Goal: Task Accomplishment & Management: Complete application form

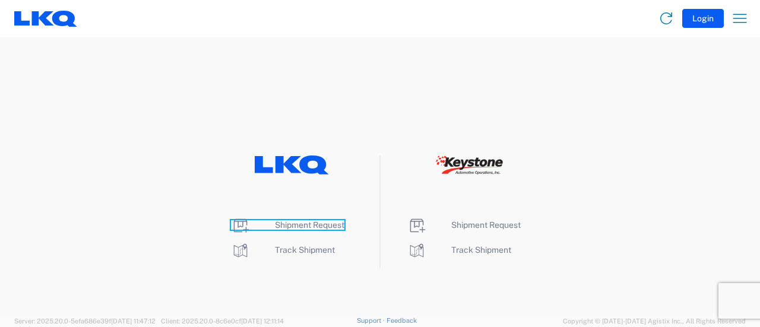
click at [303, 226] on span "Shipment Request" at bounding box center [309, 225] width 69 height 10
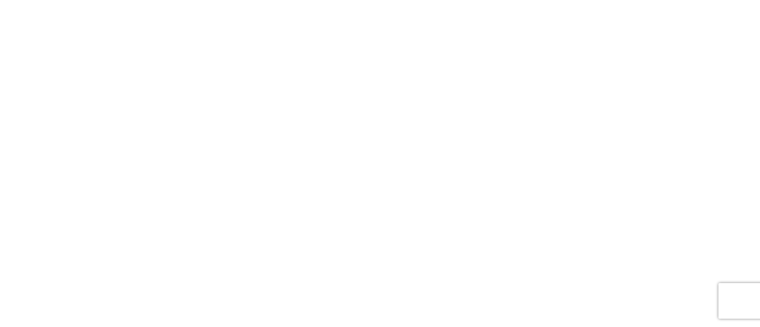
select select "FULL"
select select "LBS"
select select "IN"
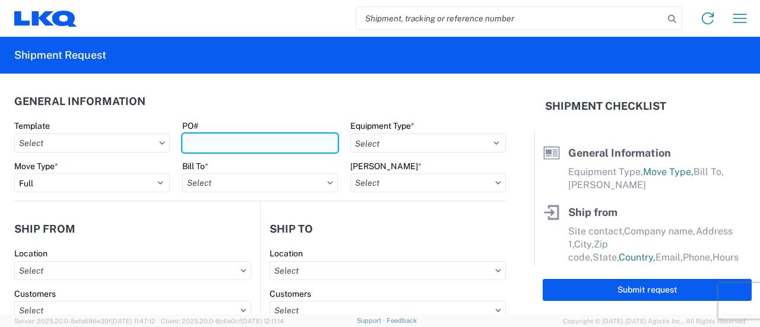
click at [217, 144] on input "PO#" at bounding box center [260, 143] width 156 height 19
type input "t31678"
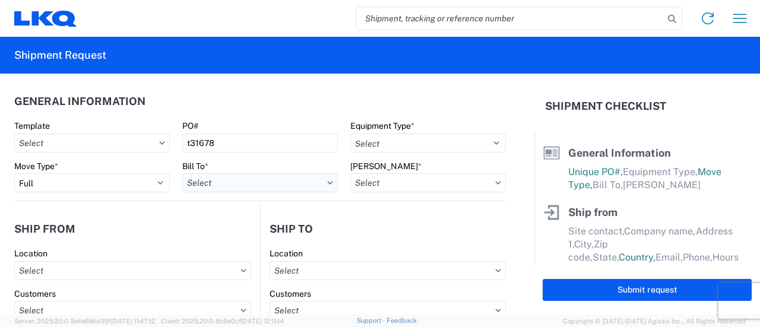
click at [329, 180] on input "text" at bounding box center [260, 182] width 156 height 19
click at [224, 211] on input at bounding box center [286, 211] width 194 height 19
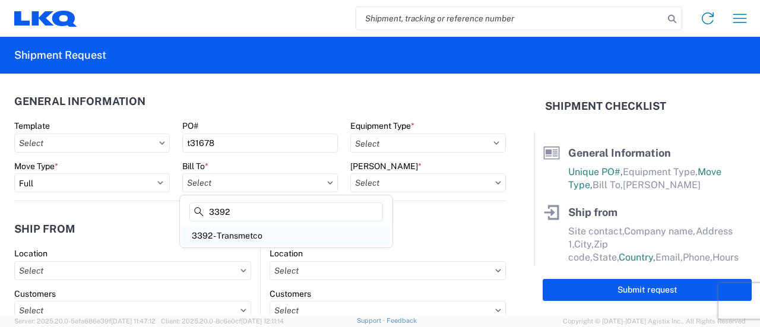
type input "3392"
click at [271, 235] on div "3392 - Transmetco" at bounding box center [286, 235] width 208 height 19
type input "3392 - Transmetco"
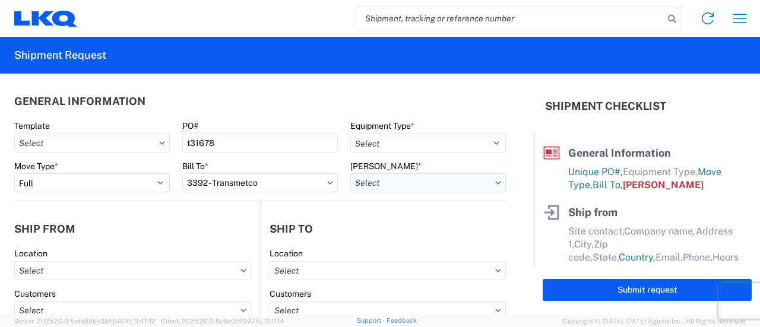
click at [442, 179] on input "text" at bounding box center [428, 182] width 156 height 19
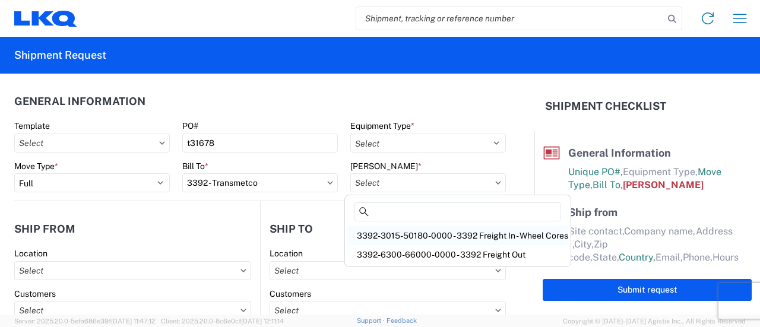
click at [476, 236] on div "3392-3015-50180-0000 - 3392 Freight In - Wheel Cores" at bounding box center [457, 235] width 221 height 19
type input "3392-3015-50180-0000 - 3392 Freight In - Wheel Cores"
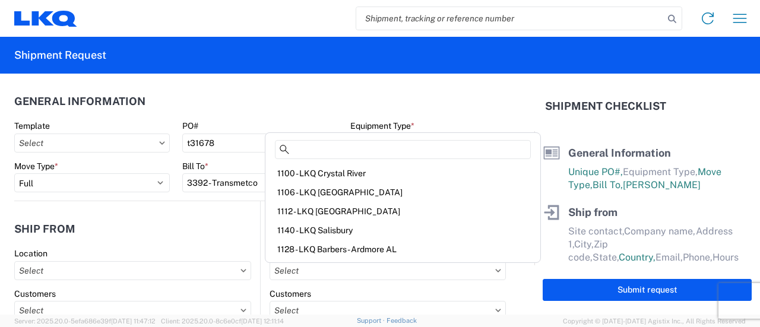
click at [424, 118] on agx-form-section "General Information Template PO# t31678 Equipment Type * Select 53’ Dry Van Fla…" at bounding box center [260, 144] width 492 height 113
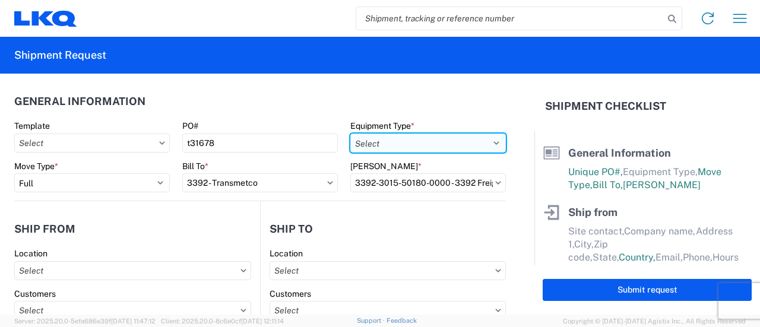
click at [463, 147] on select "Select 53’ Dry Van Flatbed Dropdeck (van) Lowboy (flatbed) Rail" at bounding box center [428, 143] width 156 height 19
select select "STDV"
click at [350, 134] on select "Select 53’ Dry Van Flatbed Dropdeck (van) Lowboy (flatbed) Rail" at bounding box center [428, 143] width 156 height 19
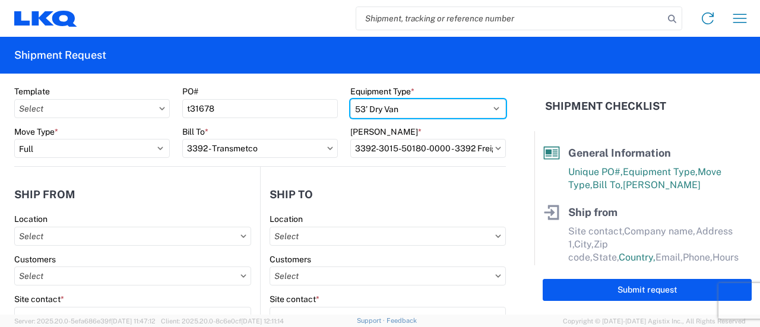
scroll to position [59, 0]
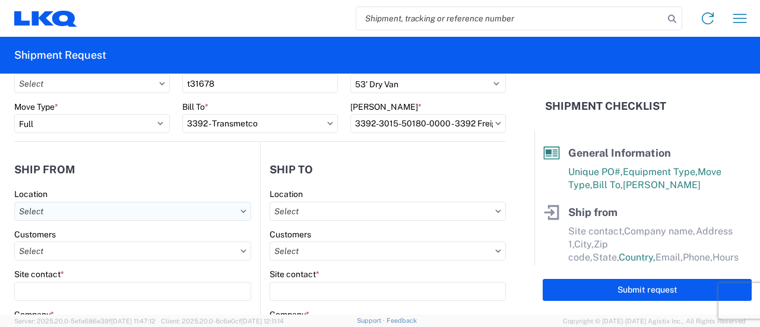
click at [79, 208] on input "text" at bounding box center [132, 211] width 237 height 19
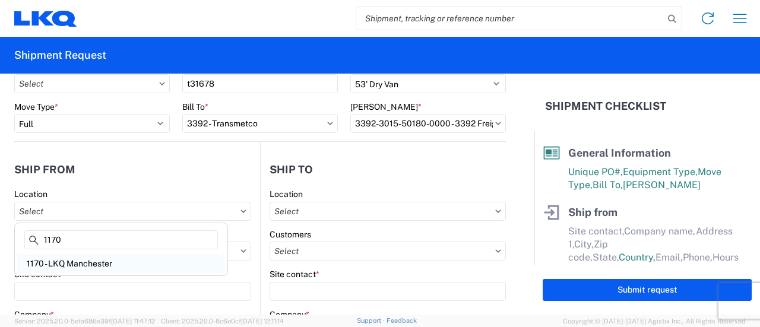
type input "1170"
click at [95, 268] on div "1170 - LKQ Manchester" at bounding box center [121, 263] width 208 height 19
type input "1170 - LKQ Manchester"
type input "LKQ Corporation"
type input "3055 Hillsboro Highway"
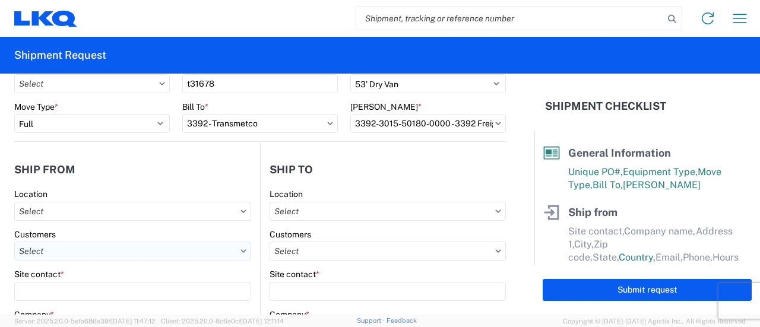
type input "Manchester"
type input "37355"
select select "TN"
select select "US"
type input "800-624-4856"
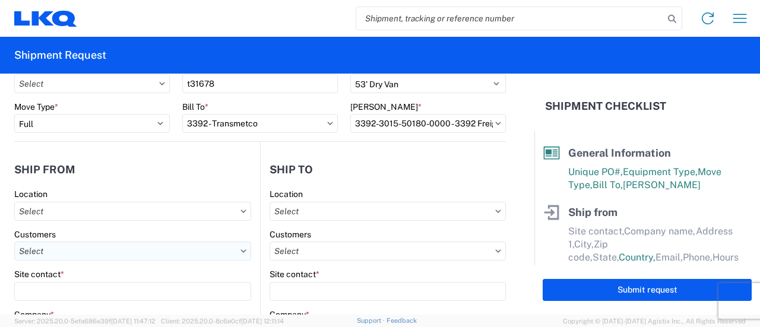
type input "07:00"
type input "17:00"
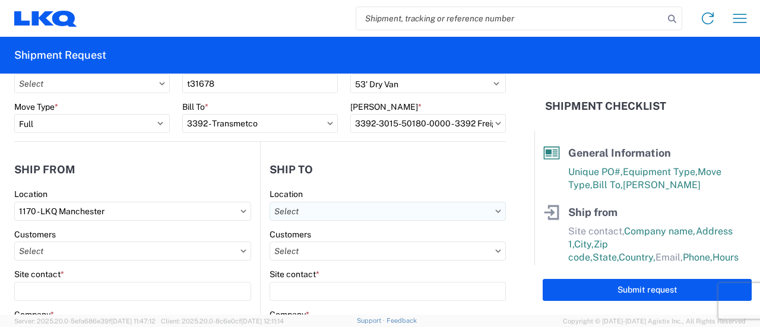
click at [357, 219] on input "text" at bounding box center [388, 211] width 236 height 19
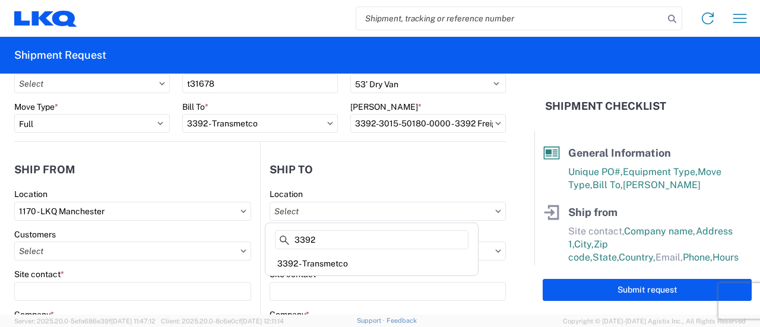
type input "3392"
click at [349, 274] on div "3392 3392 - Transmetco" at bounding box center [372, 249] width 214 height 53
click at [358, 262] on div "3392 - Transmetco" at bounding box center [372, 263] width 208 height 19
type input "3392 - Transmetco"
type input "LKQ Corporation"
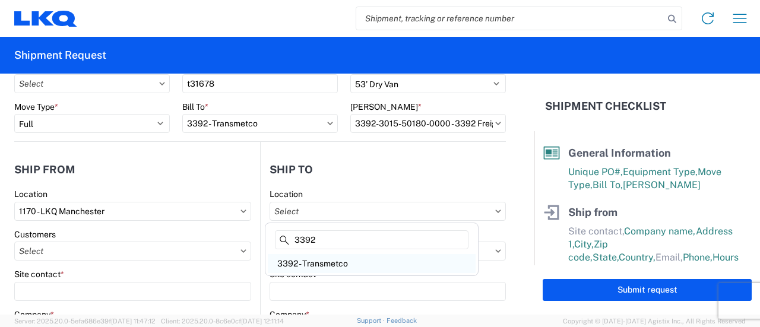
type input "1750 Riverfork Dr"
type input "Huntington"
type input "46750"
select select "US"
type input "260-355-0089"
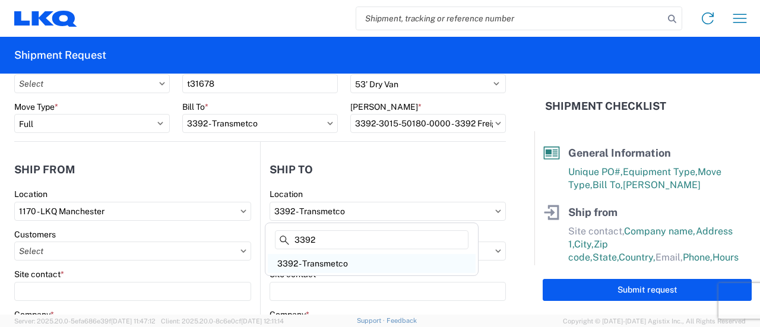
select select
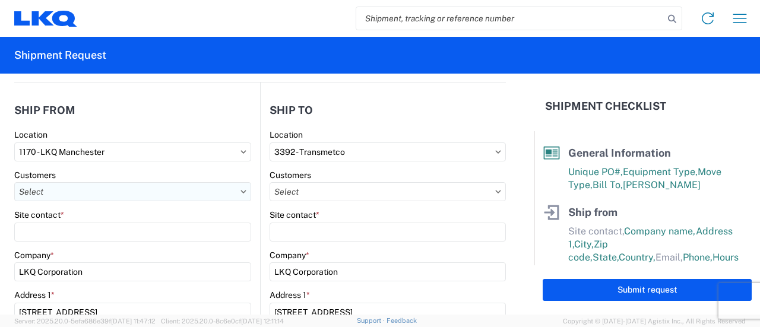
click at [243, 190] on input "text" at bounding box center [132, 191] width 237 height 19
click at [97, 221] on input at bounding box center [121, 220] width 194 height 19
click at [191, 144] on input "1170 - LKQ Manchester" at bounding box center [132, 152] width 237 height 19
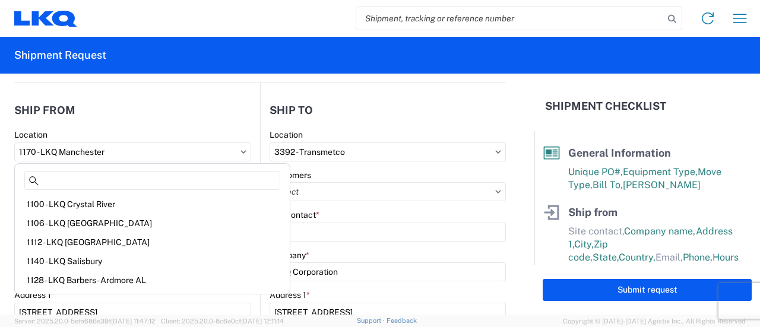
click at [0, 222] on form "General Information Template PO# t31678 Equipment Type * Select 53’ Dry Van Fla…" at bounding box center [267, 194] width 534 height 241
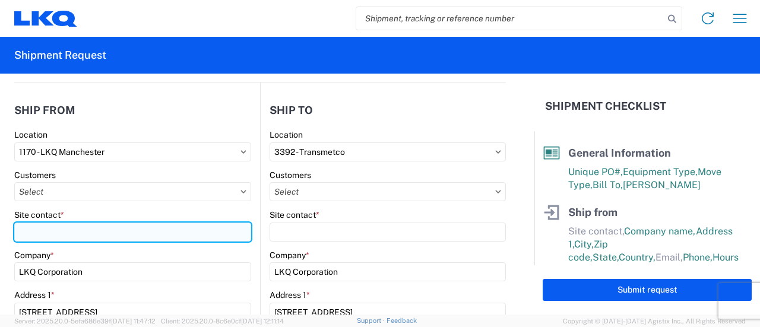
click at [74, 231] on input "Site contact *" at bounding box center [132, 232] width 237 height 19
type input "S"
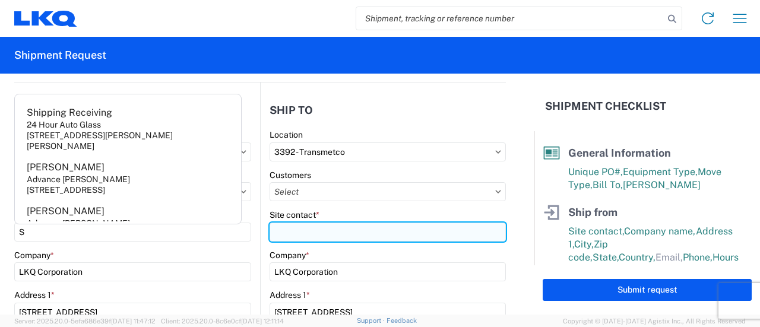
click at [358, 236] on input "Site contact *" at bounding box center [388, 232] width 236 height 19
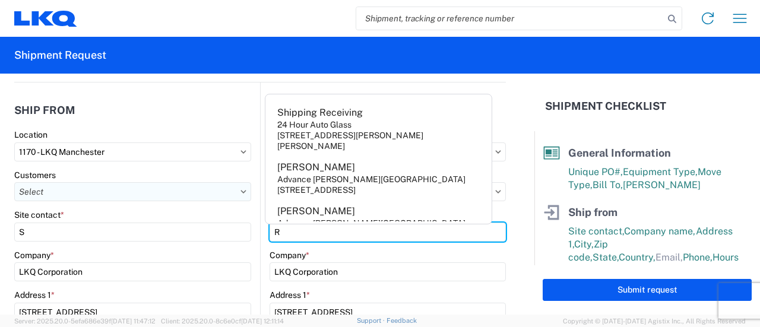
type input "R"
click at [242, 190] on input "text" at bounding box center [132, 191] width 237 height 19
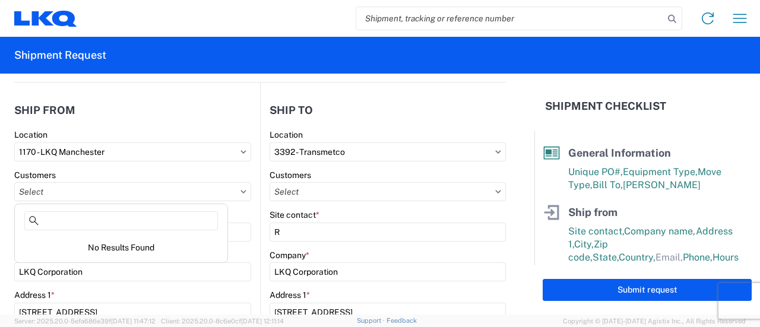
click at [241, 190] on icon at bounding box center [243, 191] width 5 height 3
click at [200, 190] on input "text" at bounding box center [132, 191] width 237 height 19
type input "lkq"
click at [314, 5] on div "Home Shipment request Shipment tracking" at bounding box center [416, 18] width 679 height 29
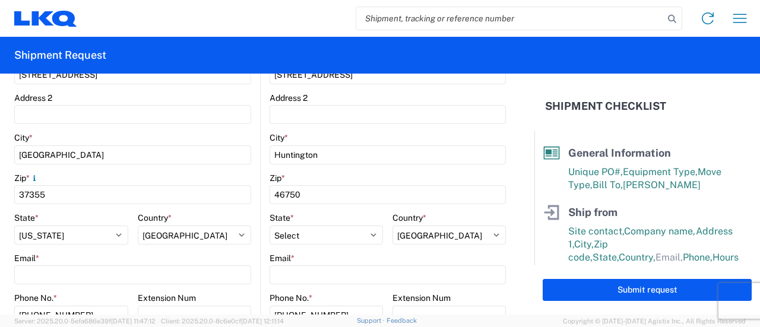
scroll to position [416, 0]
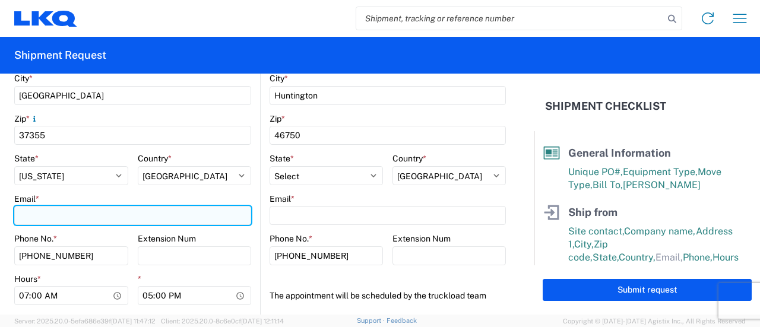
click at [105, 216] on input "Email *" at bounding box center [132, 215] width 237 height 19
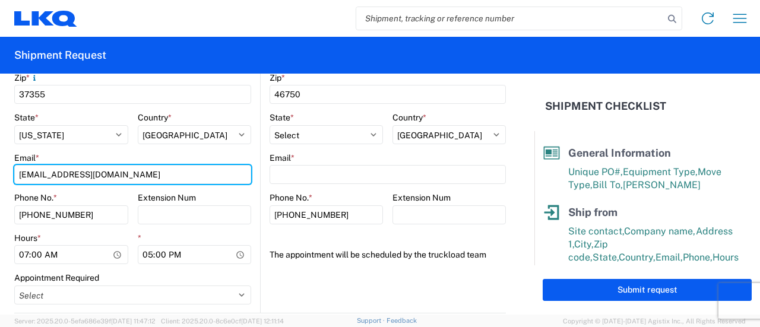
scroll to position [475, 0]
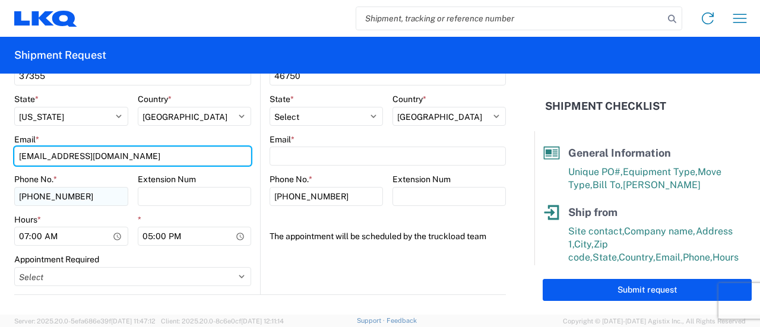
type input "bjstacey@lkqcorp.com"
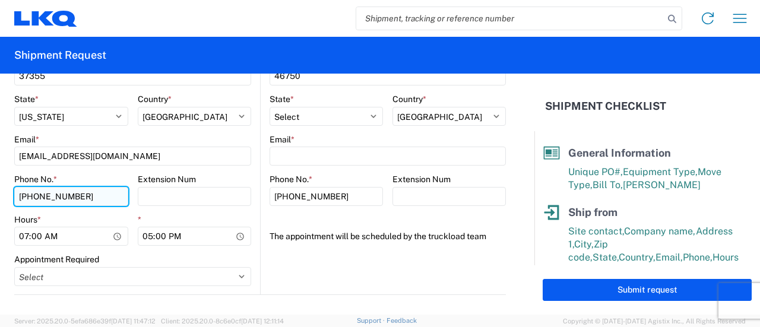
click at [82, 197] on input "800-624-4856" at bounding box center [71, 196] width 114 height 19
type input "8"
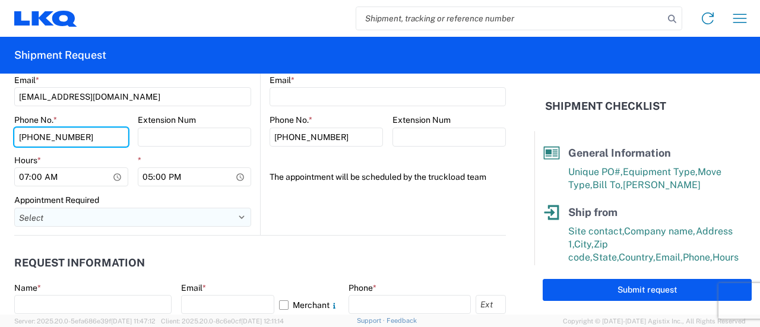
type input "931-461-8058"
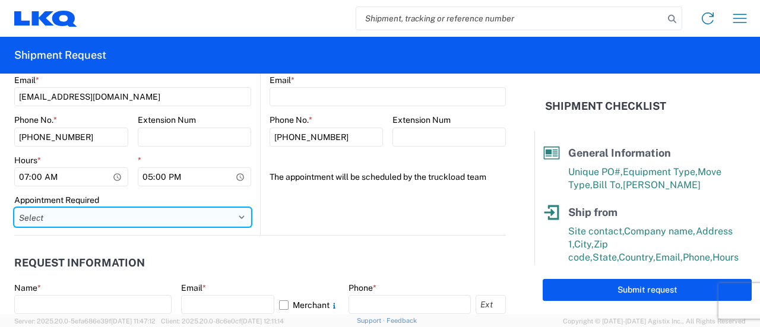
click at [238, 223] on select "Select Appt Required Appt Not Required Appt - First available" at bounding box center [132, 217] width 237 height 19
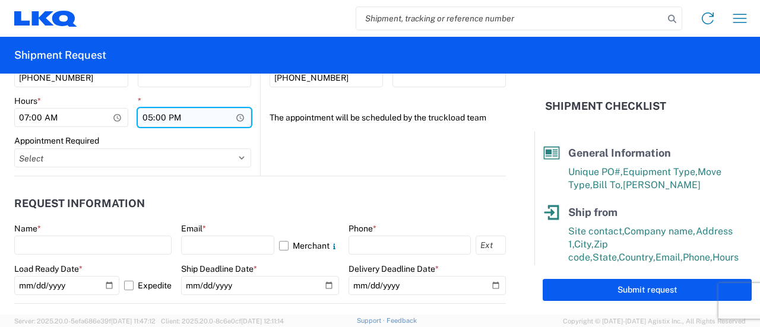
click at [173, 117] on input "17:00" at bounding box center [195, 117] width 114 height 19
click at [240, 118] on input "17:00" at bounding box center [195, 117] width 114 height 19
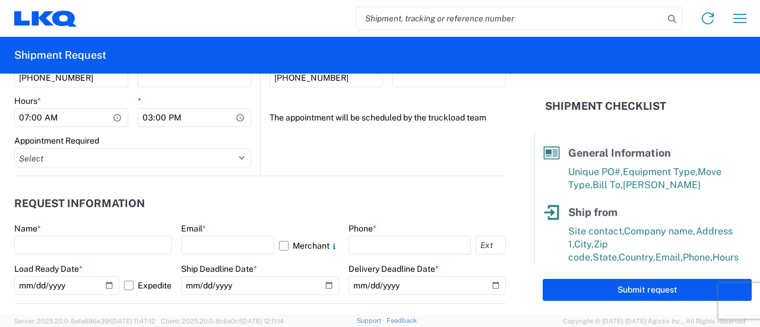
type input "15:00"
click at [330, 178] on agx-request-info "Request Information Name * Email * Merchant Phone * Load Ready Date * 2025-10-0…" at bounding box center [260, 240] width 492 height 128
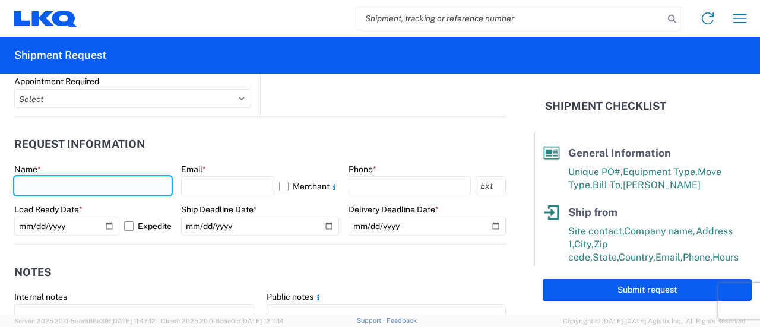
click at [84, 181] on input "text" at bounding box center [92, 185] width 157 height 19
type input "b"
type input "Billy Stacey"
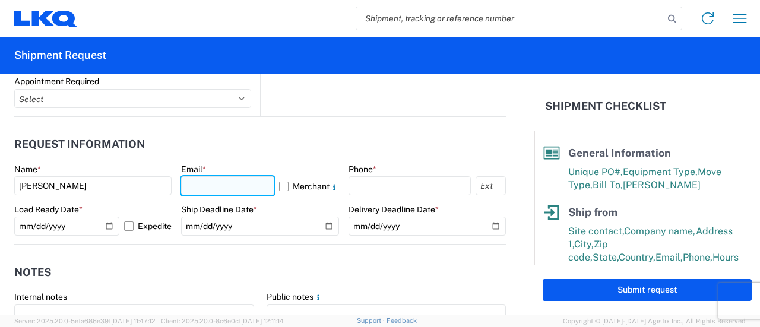
click at [223, 187] on input "text" at bounding box center [227, 185] width 93 height 19
type input "bjstacey@lkqcorp.com"
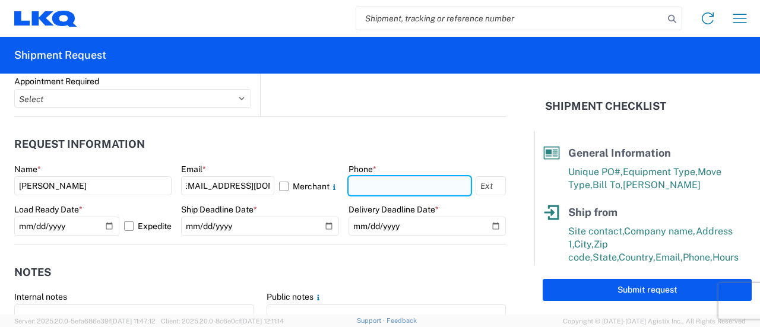
click at [390, 178] on input "text" at bounding box center [410, 185] width 122 height 19
type input "931-461-8058"
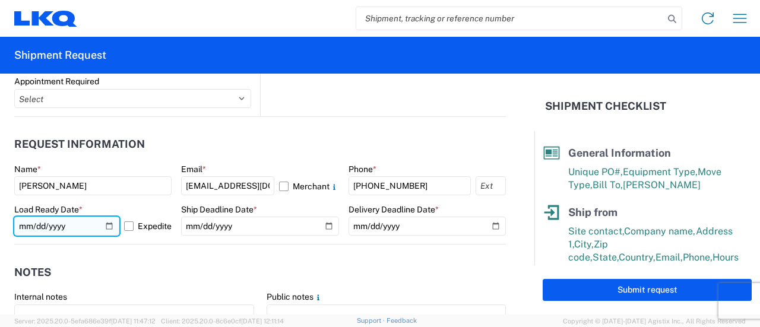
click at [96, 221] on input "2025-10-09" at bounding box center [66, 226] width 105 height 19
click at [85, 218] on input "2025-10-09" at bounding box center [66, 226] width 105 height 19
click at [107, 227] on input "2025-10-09" at bounding box center [66, 226] width 105 height 19
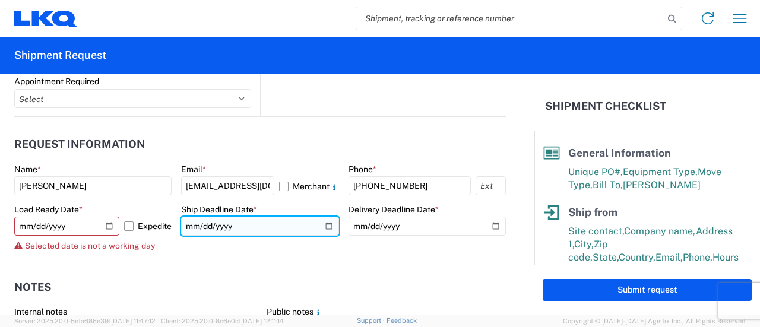
click at [292, 229] on input "date" at bounding box center [259, 226] width 157 height 19
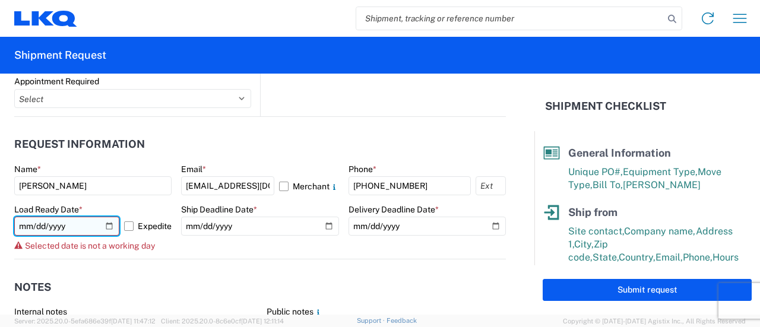
click at [99, 227] on input "2025-10-13" at bounding box center [66, 226] width 105 height 19
click at [102, 218] on input "2025-10-13" at bounding box center [66, 226] width 105 height 19
click at [106, 226] on input "2025-10-13" at bounding box center [66, 226] width 105 height 19
type input "2025-10-14"
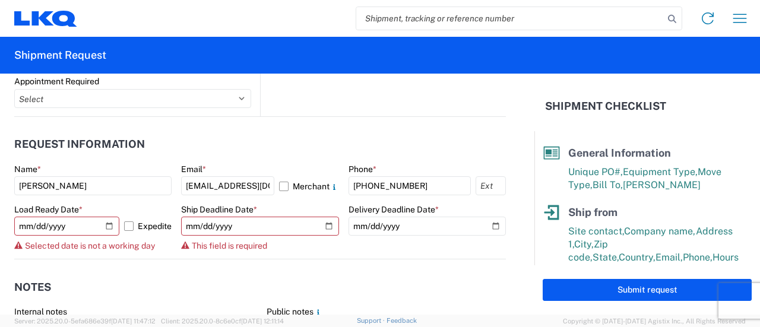
click at [263, 238] on div "Ship Deadline Date * This field is required" at bounding box center [259, 227] width 157 height 47
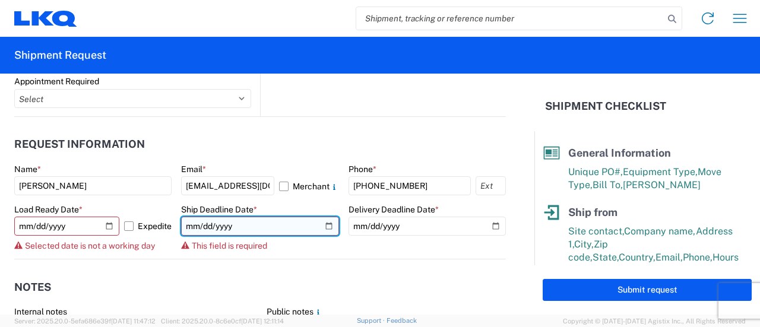
click at [312, 223] on input "date" at bounding box center [259, 226] width 157 height 19
click at [321, 223] on input "date" at bounding box center [259, 226] width 157 height 19
type input "2025-10-15"
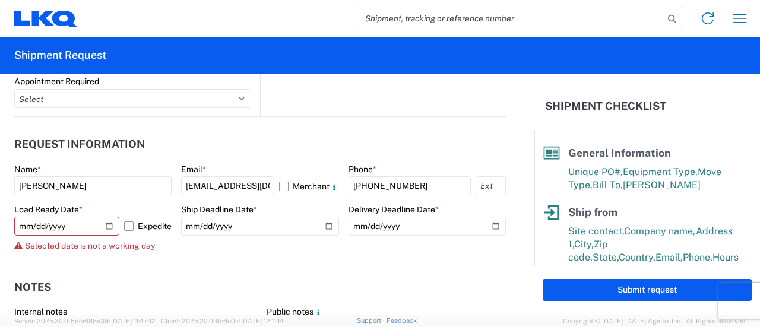
click at [349, 254] on agx-form-control-wrapper-v2 "Delivery Deadline Date *" at bounding box center [427, 231] width 157 height 55
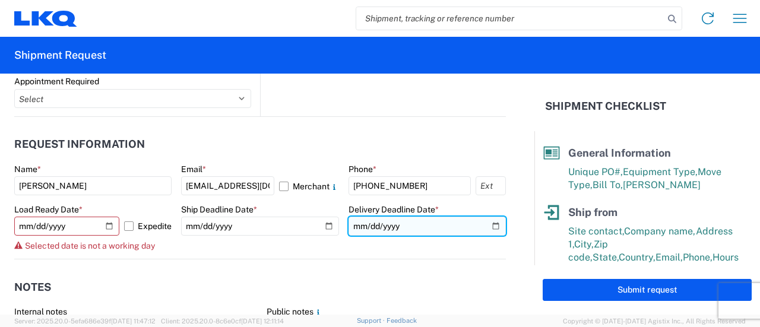
click at [486, 229] on input "date" at bounding box center [427, 226] width 157 height 19
type input "2025-10-15"
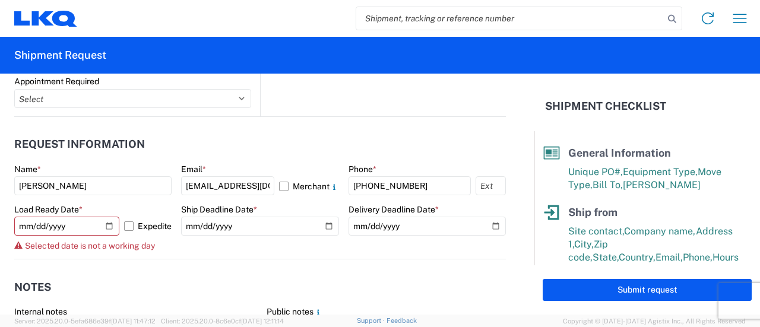
click at [314, 243] on agx-form-control-wrapper-v2 "Ship Deadline Date * 2025-10-15" at bounding box center [259, 231] width 157 height 55
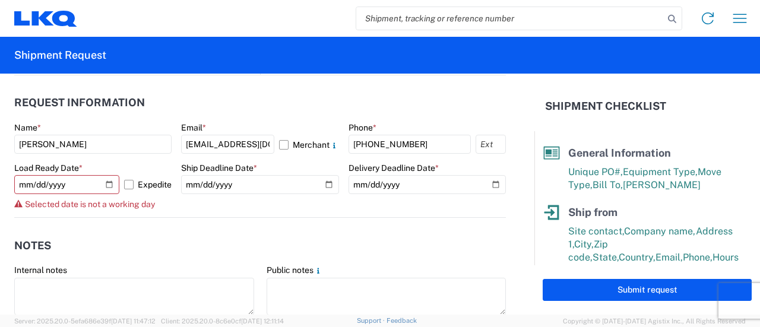
scroll to position [713, 0]
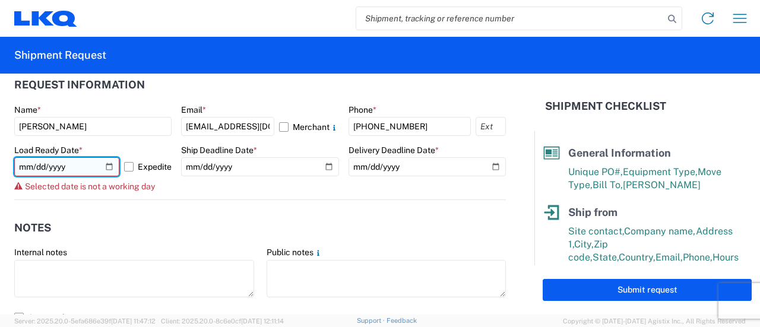
click at [105, 169] on input "2025-10-14" at bounding box center [66, 166] width 105 height 19
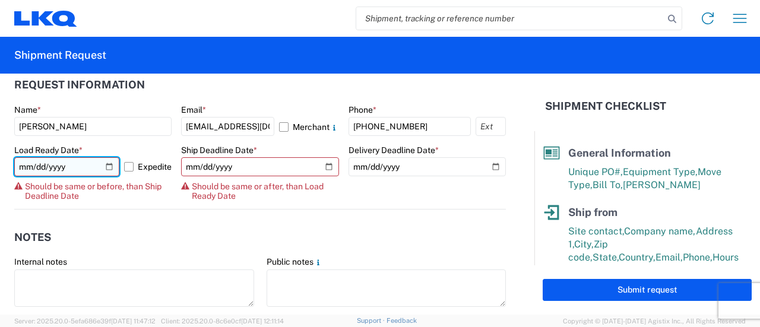
click at [111, 166] on input "2025-10-16" at bounding box center [66, 166] width 105 height 19
click at [110, 162] on input "2025-10-09" at bounding box center [66, 166] width 105 height 19
type input "2025-10-10"
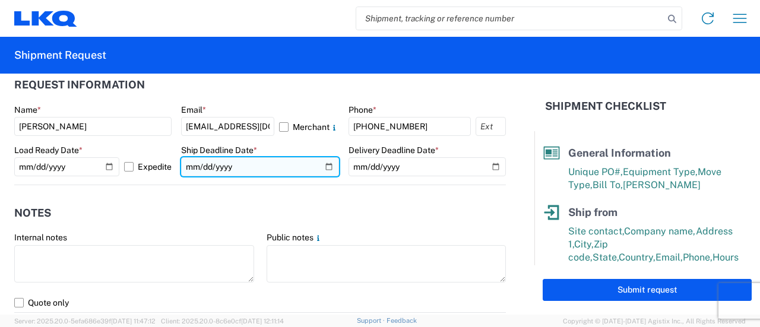
click at [319, 167] on input "2025-10-15" at bounding box center [259, 166] width 157 height 19
type input "2025-10-13"
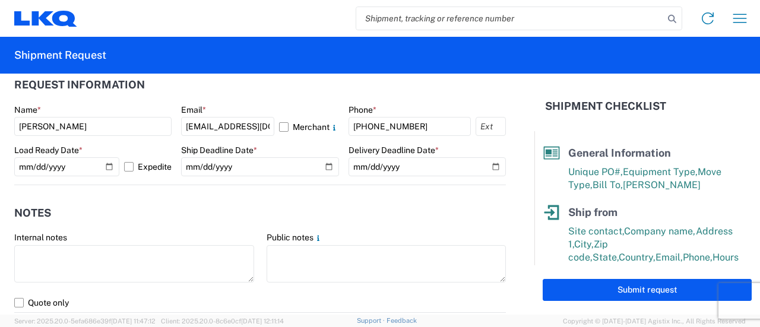
click at [352, 188] on agx-notes "Notes Internal notes Public notes Quote only" at bounding box center [260, 249] width 492 height 128
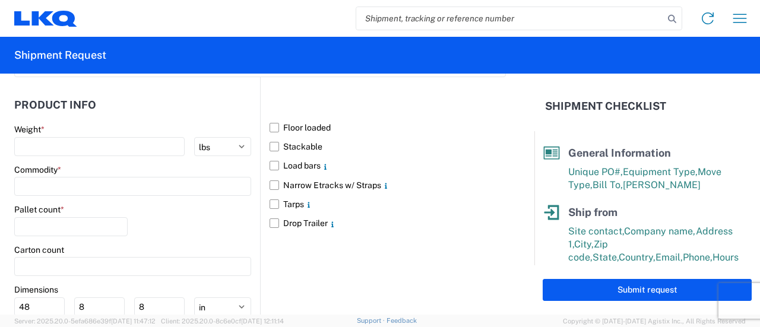
scroll to position [1188, 0]
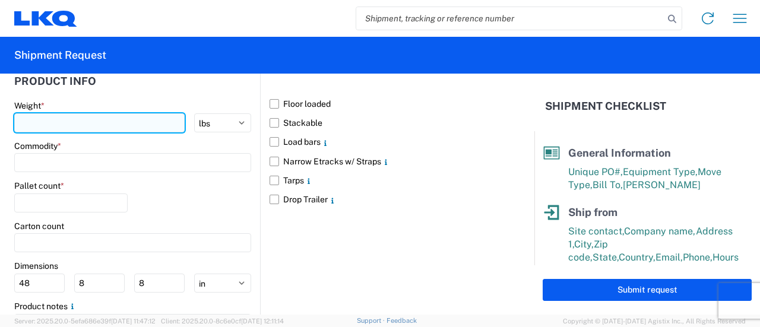
click at [151, 124] on input "number" at bounding box center [99, 122] width 170 height 19
type input "40000"
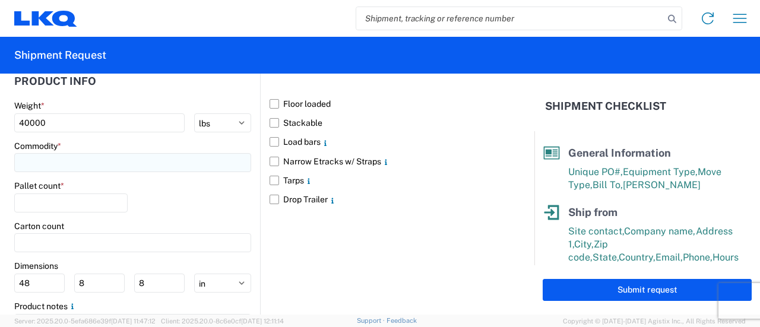
drag, startPoint x: 40, startPoint y: 153, endPoint x: 46, endPoint y: 157, distance: 7.2
click at [46, 157] on input at bounding box center [132, 162] width 237 height 19
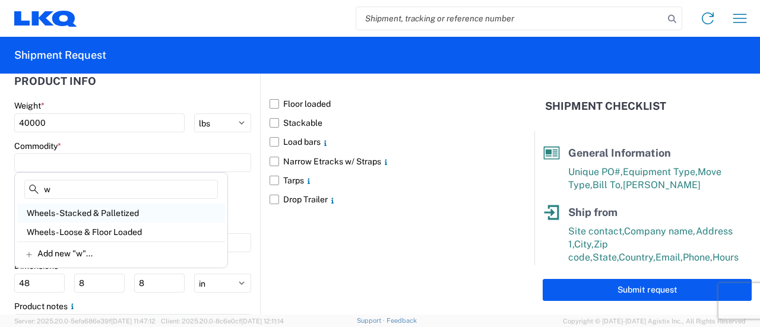
type input "w"
click at [128, 213] on div "Wheels - Stacked & Palletized" at bounding box center [121, 213] width 208 height 19
type input "Wheels - Stacked & Palletized"
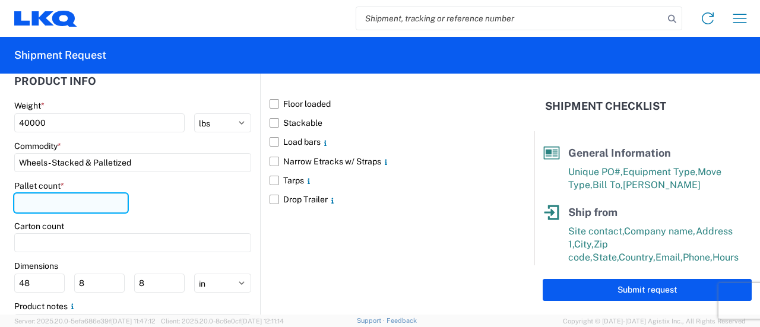
click at [110, 200] on input "number" at bounding box center [70, 203] width 113 height 19
type input "38"
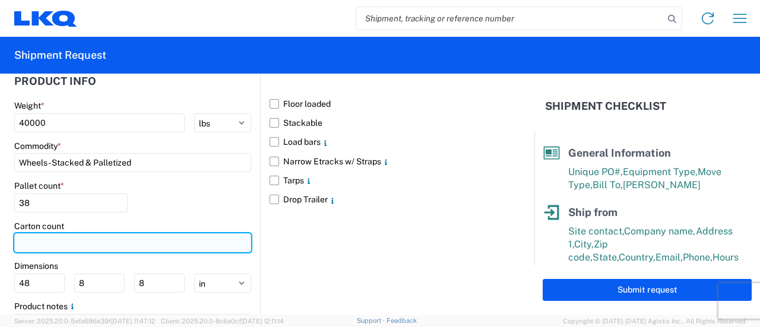
click at [67, 238] on input "number" at bounding box center [132, 242] width 237 height 19
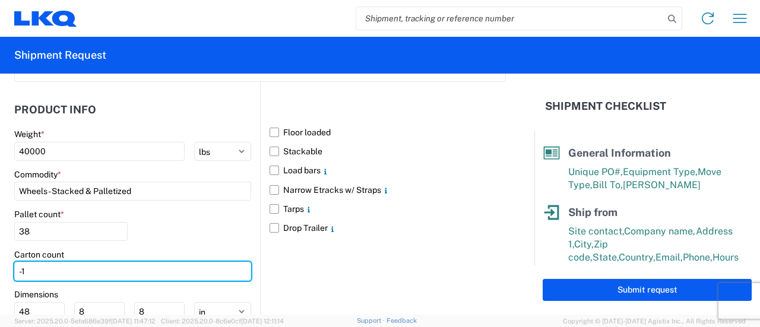
scroll to position [1132, 0]
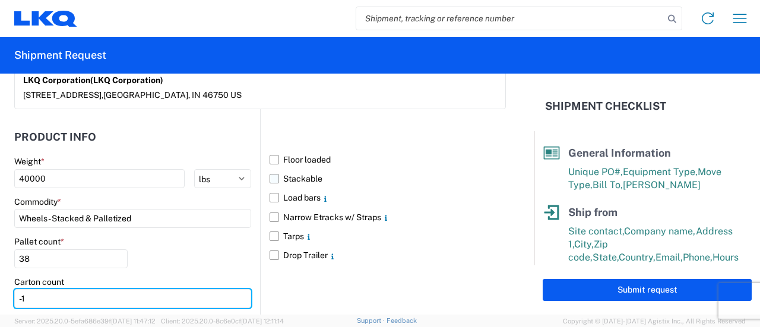
type input "-1"
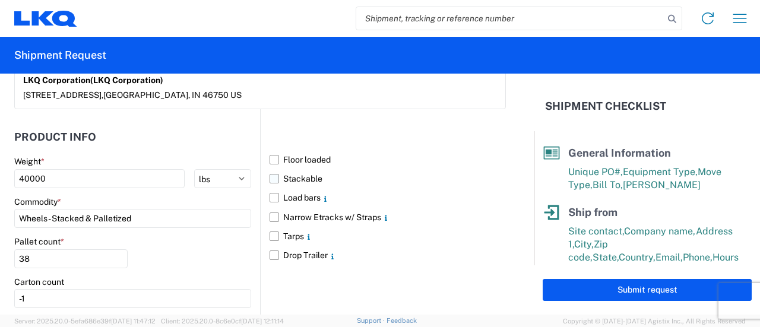
click at [273, 182] on label "Stackable" at bounding box center [388, 178] width 236 height 19
click at [0, 0] on input "Stackable" at bounding box center [0, 0] width 0 height 0
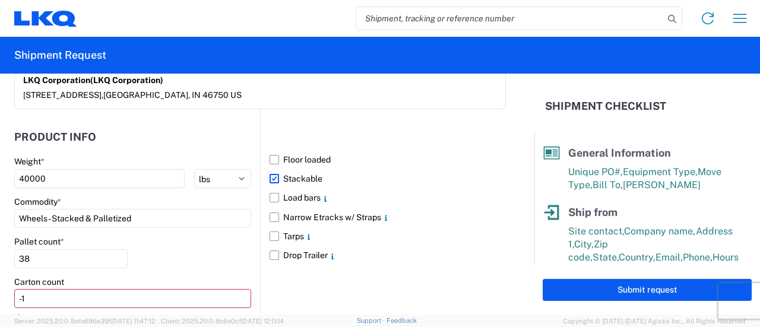
click at [273, 177] on label "Stackable" at bounding box center [388, 178] width 236 height 19
click at [0, 0] on input "Stackable" at bounding box center [0, 0] width 0 height 0
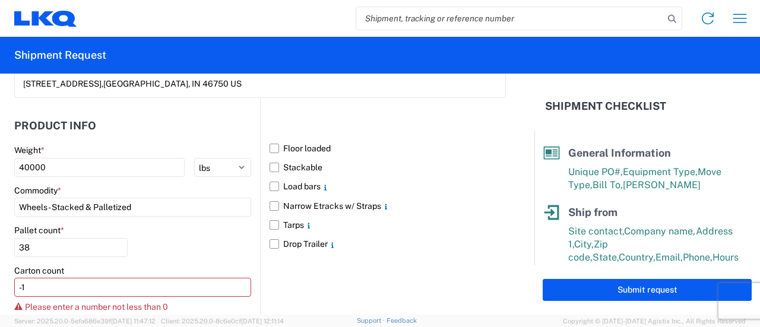
scroll to position [1072, 0]
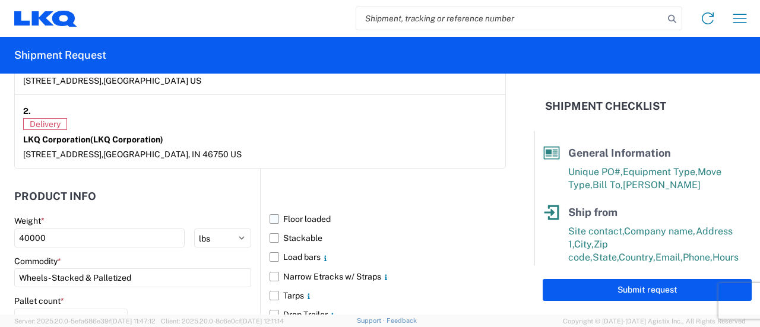
click at [270, 217] on label "Floor loaded" at bounding box center [388, 219] width 236 height 19
click at [0, 0] on input "Floor loaded" at bounding box center [0, 0] width 0 height 0
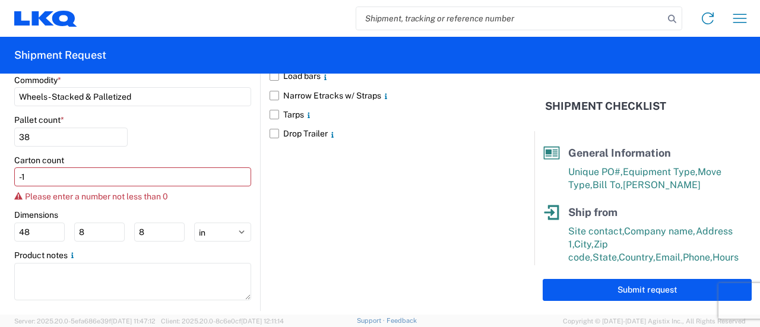
scroll to position [1265, 0]
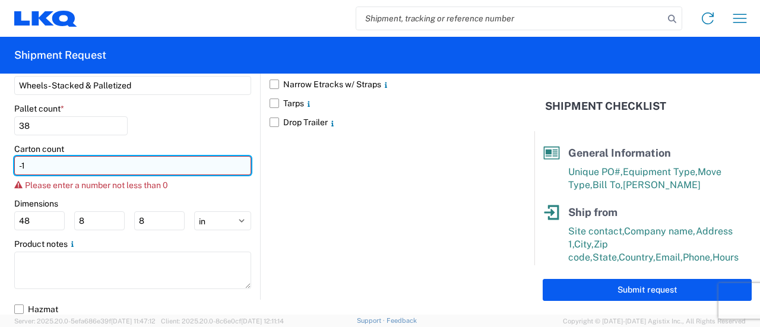
click at [55, 170] on input "-1" at bounding box center [132, 165] width 237 height 19
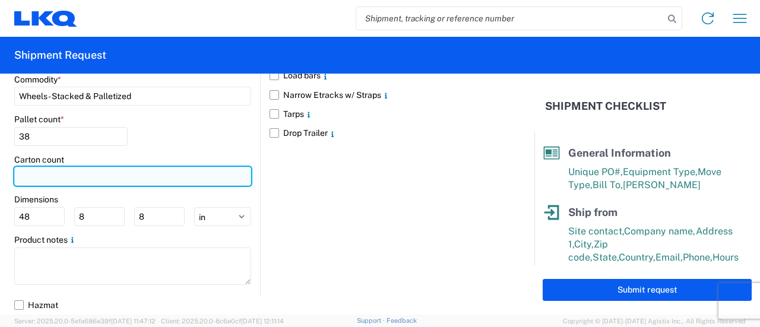
scroll to position [1251, 0]
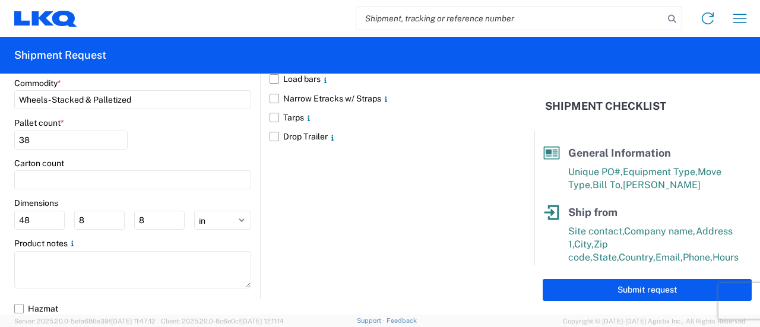
click at [418, 236] on div "Floor loaded Stackable Load bars Narrow Etracks w/ Straps Tarps Drop Trailer" at bounding box center [383, 144] width 246 height 308
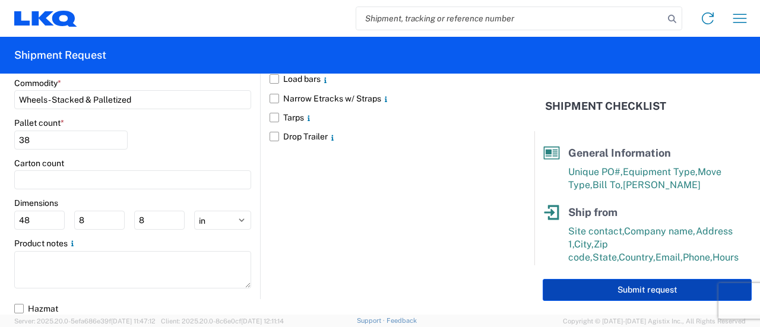
click at [629, 295] on button "Submit request" at bounding box center [647, 290] width 209 height 22
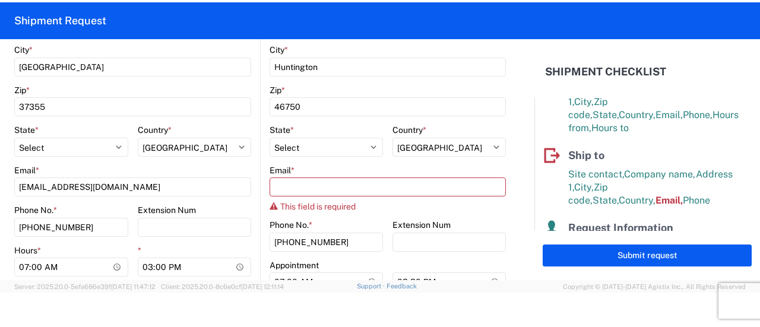
scroll to position [434, 0]
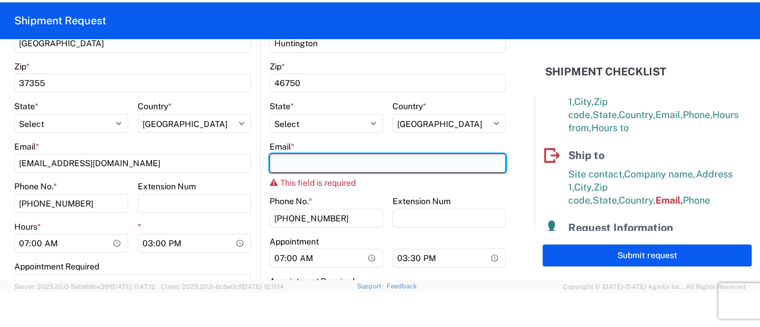
click at [310, 159] on input "Email *" at bounding box center [388, 163] width 236 height 19
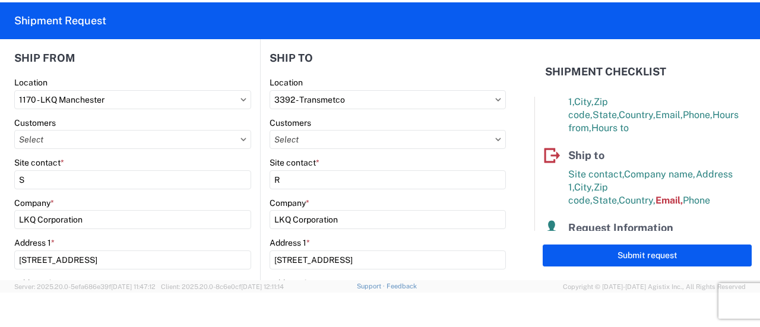
scroll to position [0, 0]
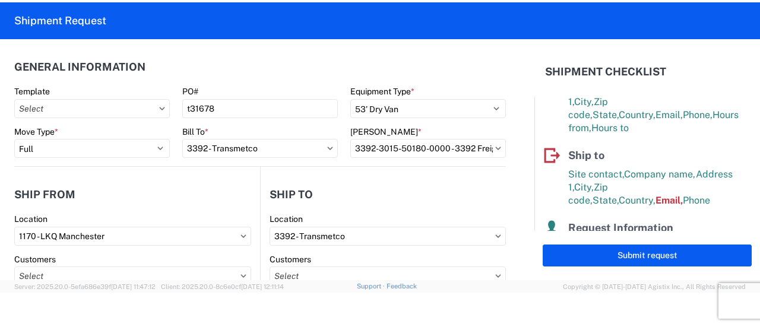
click at [504, 239] on form "General Information Template PO# t31678 Equipment Type * Select 53’ Dry Van Fla…" at bounding box center [267, 159] width 534 height 241
click at [480, 237] on input "3392 - Transmetco" at bounding box center [388, 236] width 236 height 19
type input "3392"
click at [369, 215] on div "3392 - Transmetco" at bounding box center [372, 216] width 208 height 19
select select "IN"
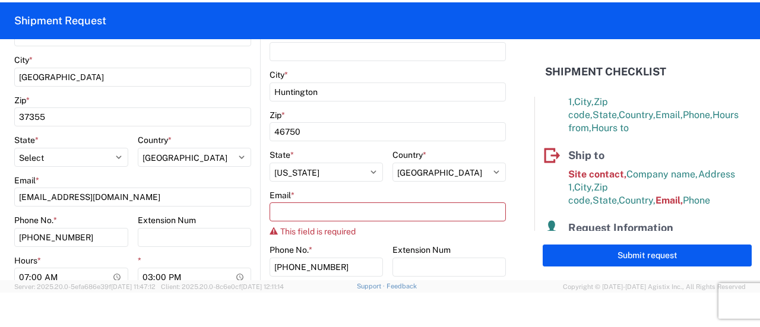
scroll to position [416, 0]
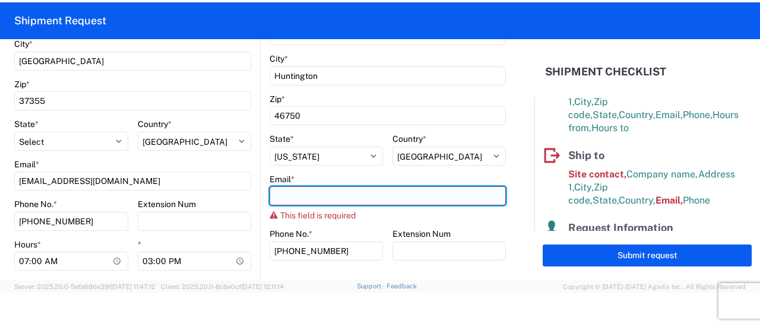
click at [322, 187] on input "Email *" at bounding box center [388, 195] width 236 height 19
click at [310, 200] on input "3392" at bounding box center [388, 195] width 236 height 19
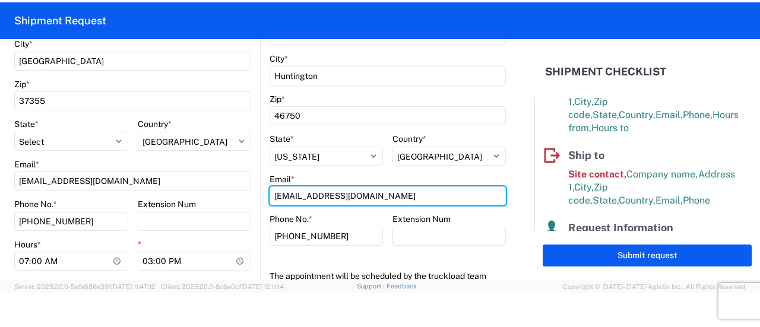
type input "3392dispatch@lkqcorp.com"
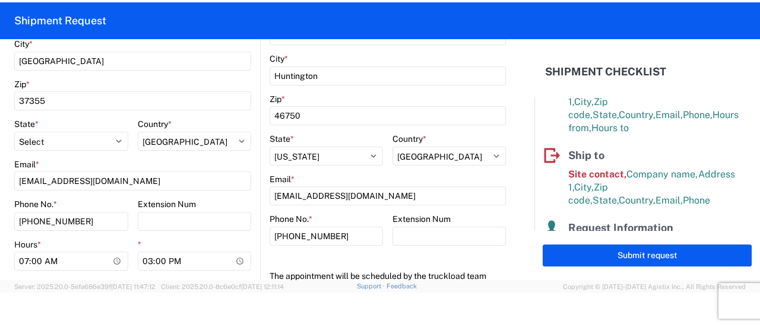
click at [517, 87] on form "General Information Template PO# t31678 Equipment Type * Select 53’ Dry Van Fla…" at bounding box center [267, 159] width 534 height 241
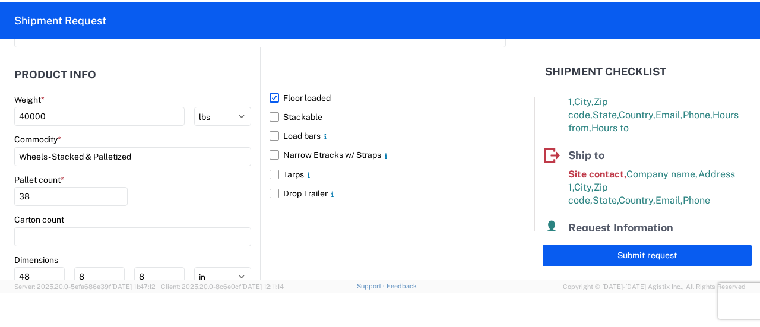
scroll to position [1250, 0]
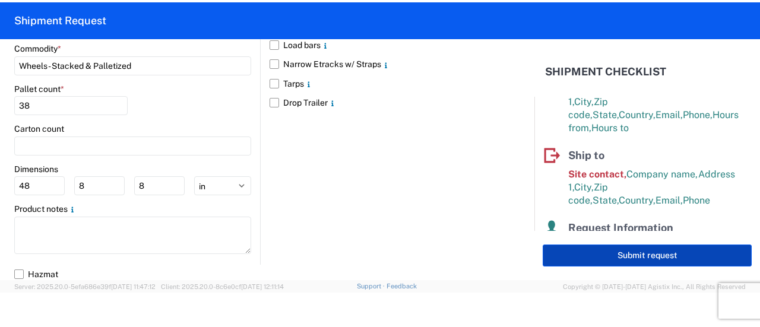
click at [619, 250] on button "Submit request" at bounding box center [647, 256] width 209 height 22
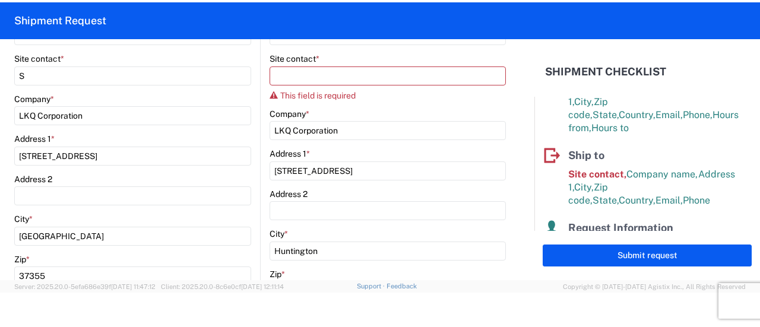
scroll to position [181, 0]
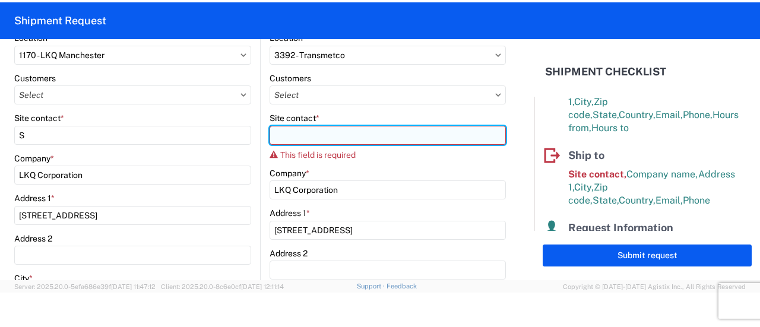
click at [292, 136] on input "Site contact *" at bounding box center [388, 135] width 236 height 19
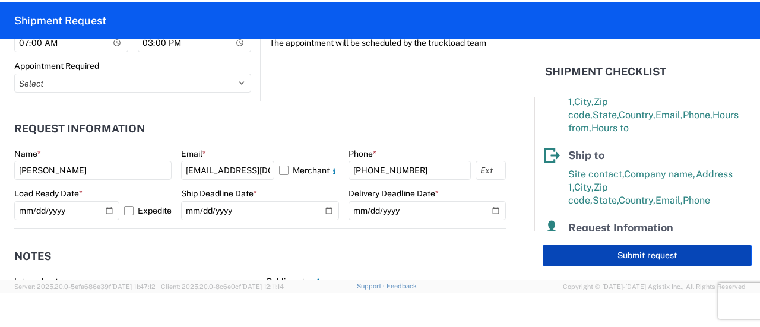
scroll to position [775, 0]
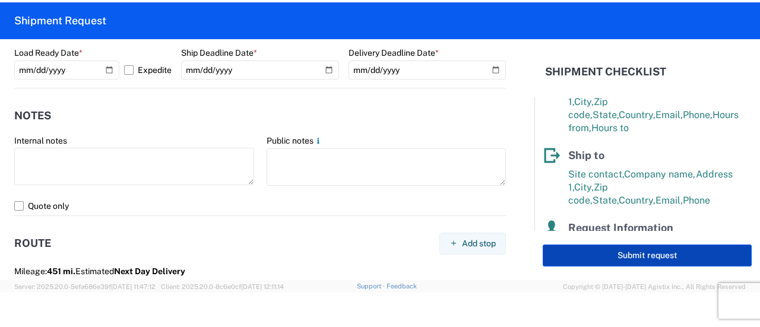
type input "R"
click at [687, 254] on button "Submit request" at bounding box center [647, 256] width 209 height 22
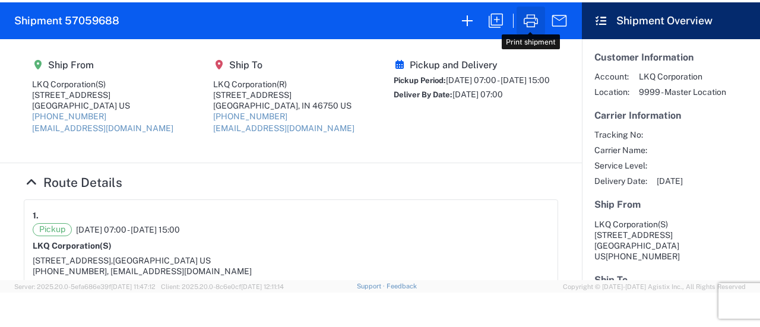
click at [527, 24] on icon "button" at bounding box center [530, 20] width 19 height 19
